Goal: Communication & Community: Participate in discussion

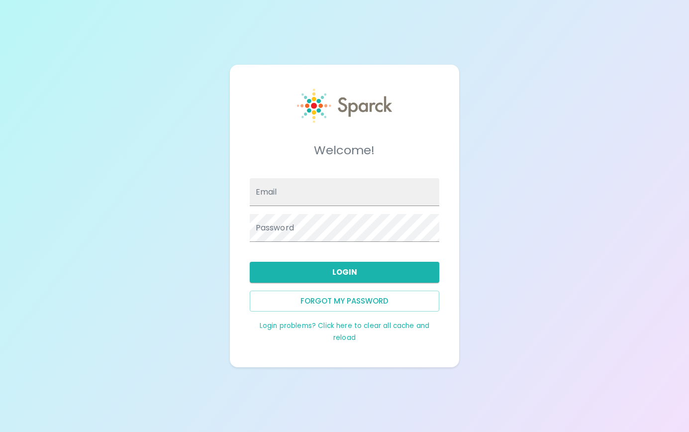
type input "[EMAIL_ADDRESS][DOMAIN_NAME]"
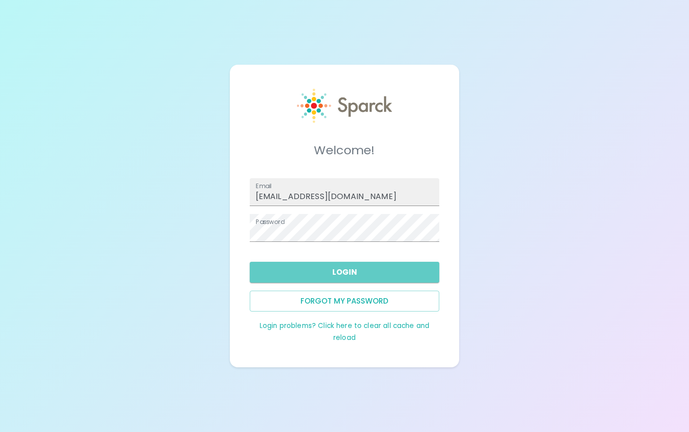
click at [352, 280] on button "Login" at bounding box center [345, 272] width 190 height 21
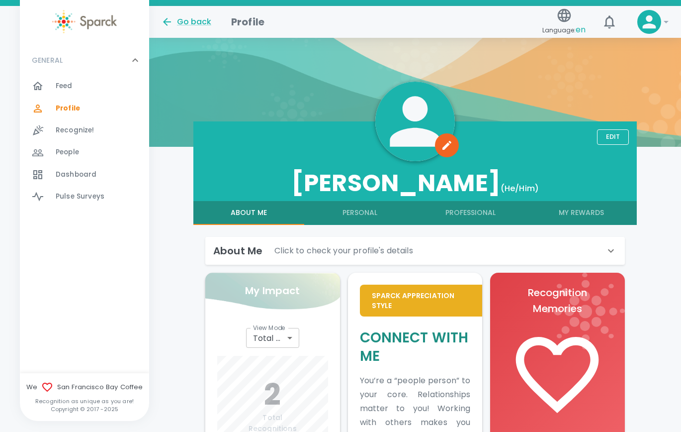
scroll to position [49, 0]
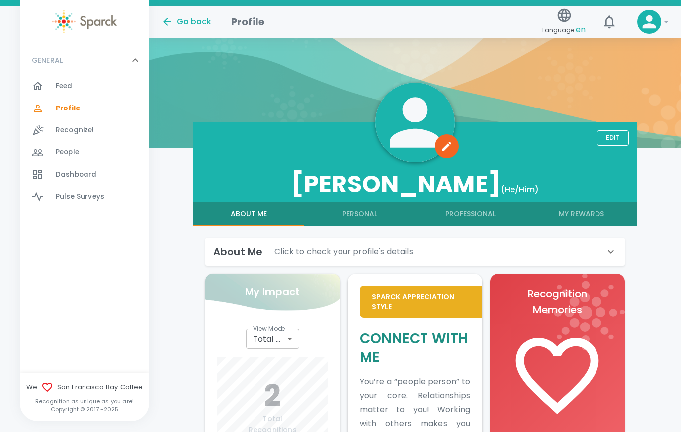
click at [88, 91] on div "Feed 0" at bounding box center [103, 86] width 94 height 14
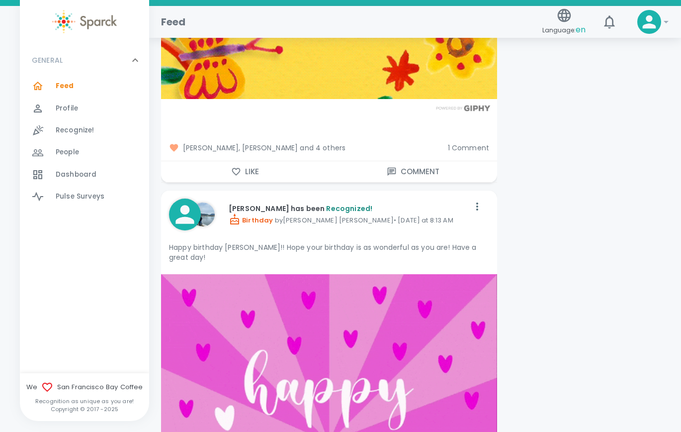
scroll to position [1990, 0]
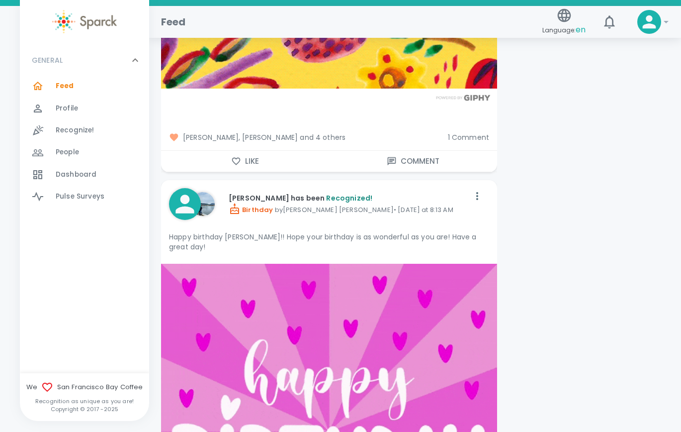
click at [326, 132] on span "[PERSON_NAME], [PERSON_NAME] and 4 others" at bounding box center [304, 137] width 271 height 10
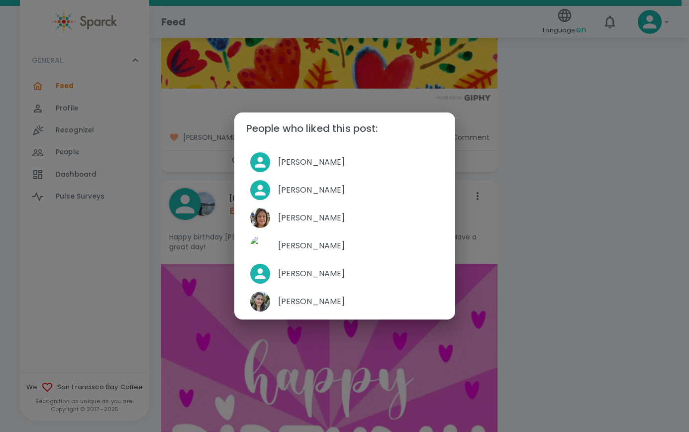
click at [587, 215] on div "People who liked this post: [PERSON_NAME] [PERSON_NAME] [PERSON_NAME] [PERSON_N…" at bounding box center [344, 216] width 689 height 432
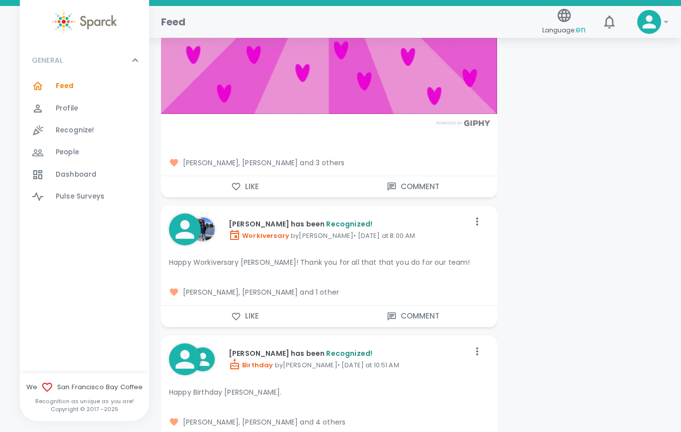
scroll to position [2487, 0]
